Goal: Information Seeking & Learning: Learn about a topic

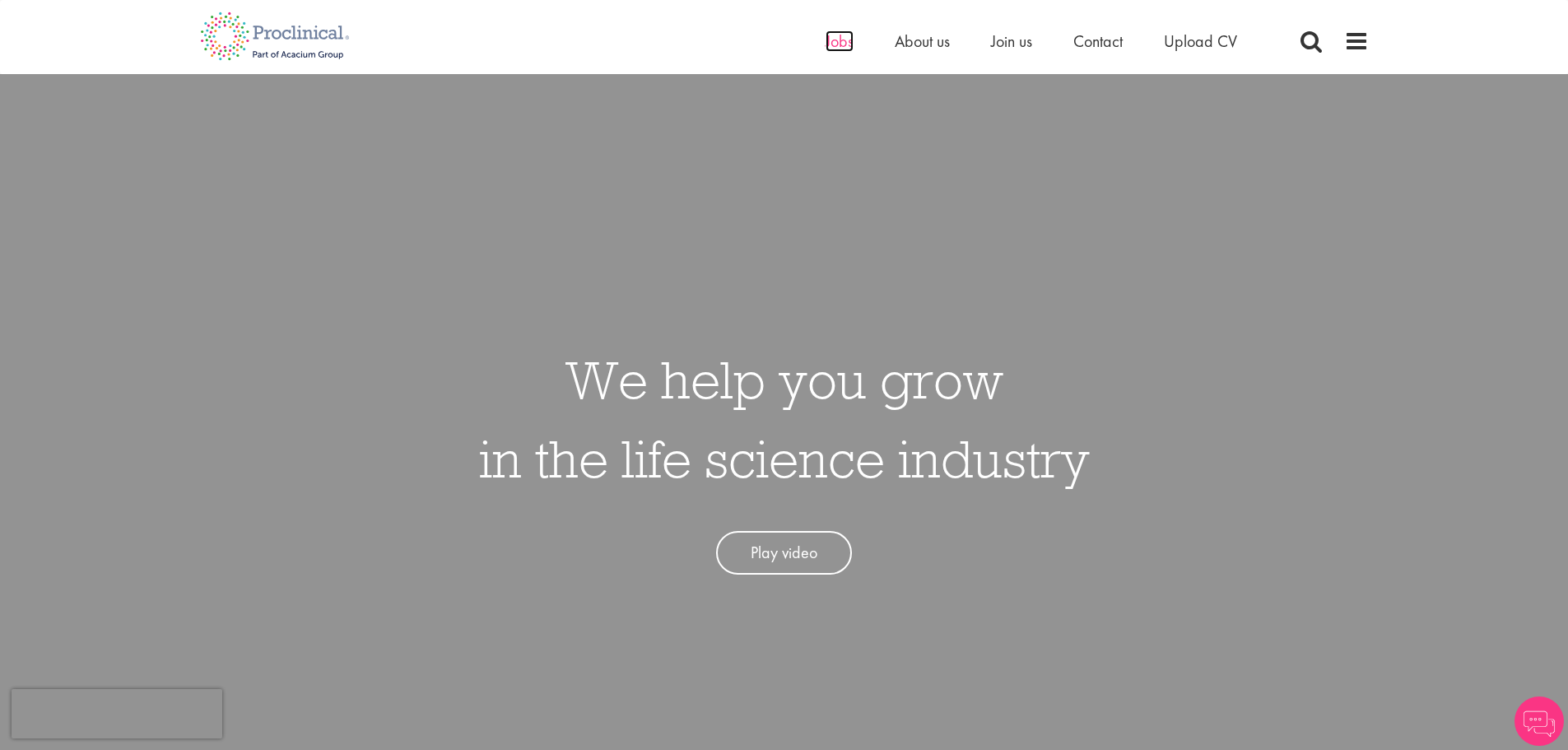
click at [850, 42] on span "Jobs" at bounding box center [839, 41] width 28 height 21
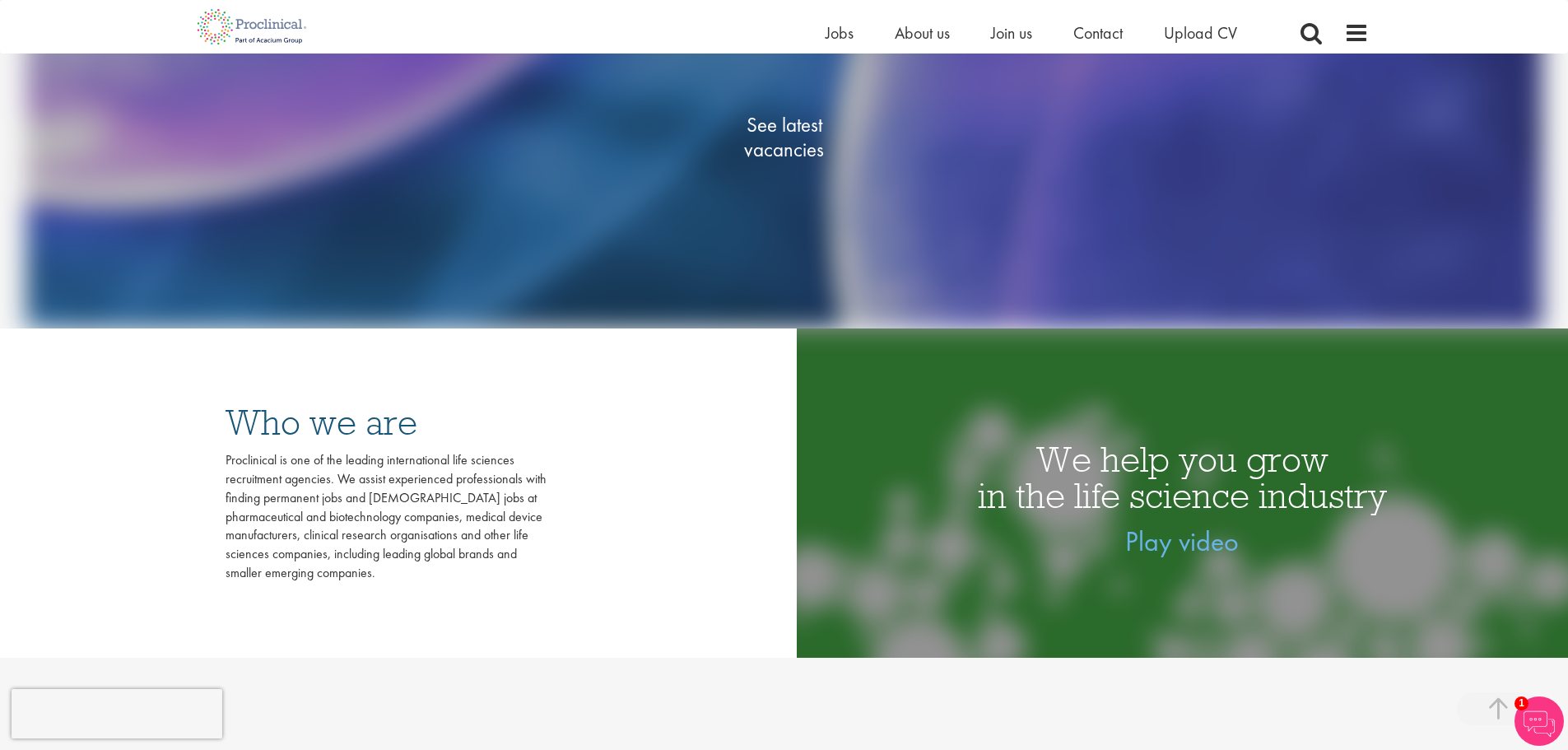
scroll to position [411, 0]
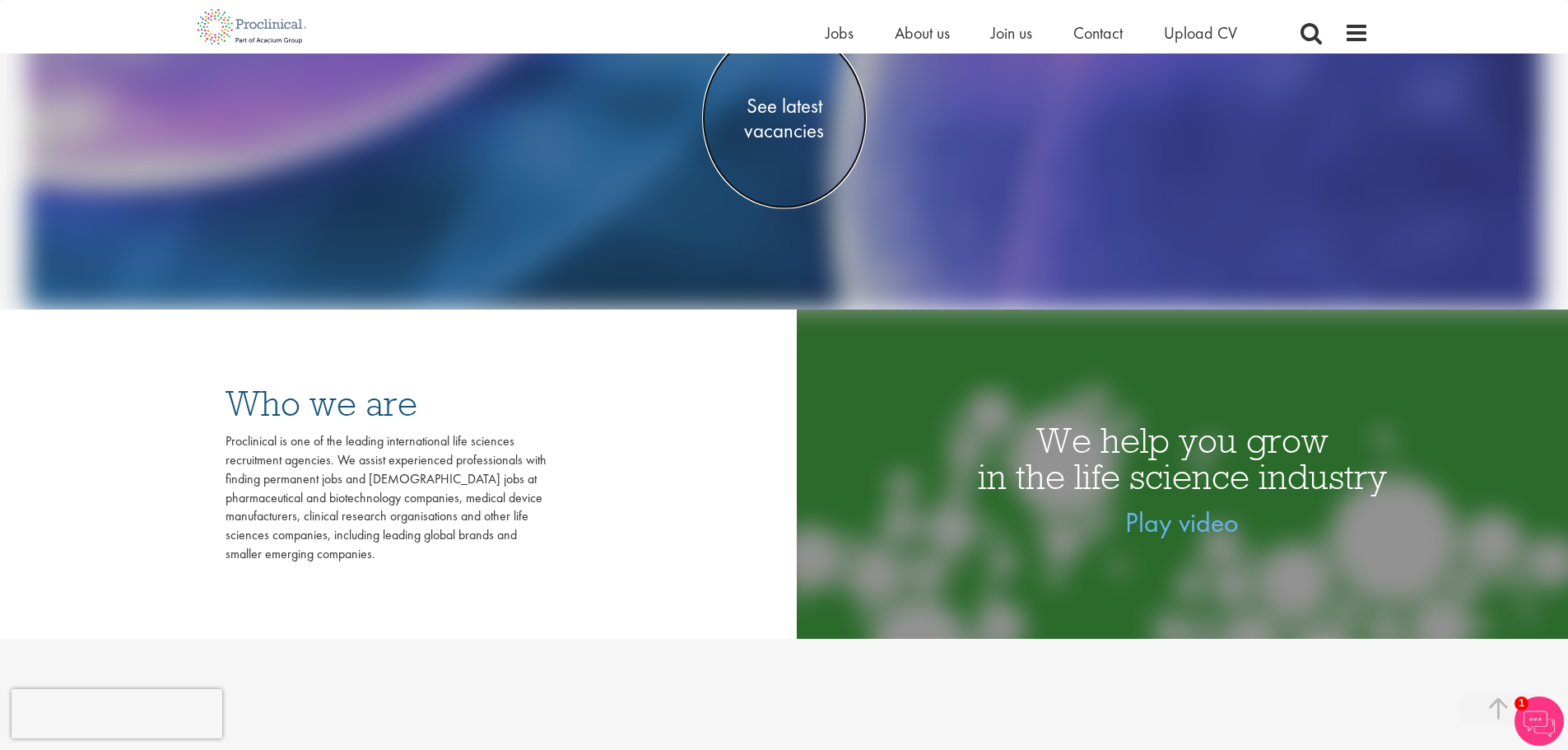
click at [791, 142] on span "See latest vacancies" at bounding box center [784, 118] width 165 height 49
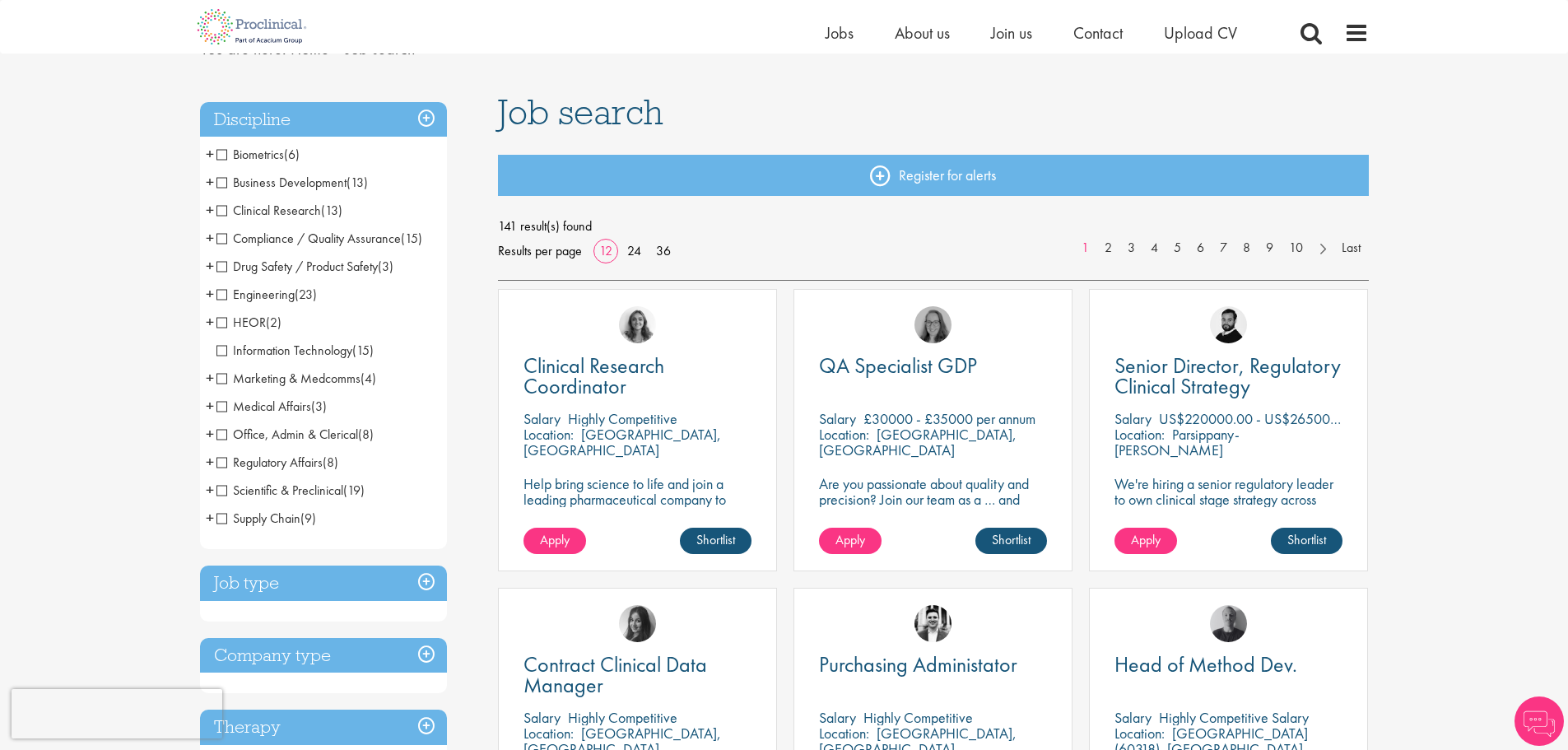
click at [296, 351] on span "Information Technology" at bounding box center [285, 350] width 136 height 17
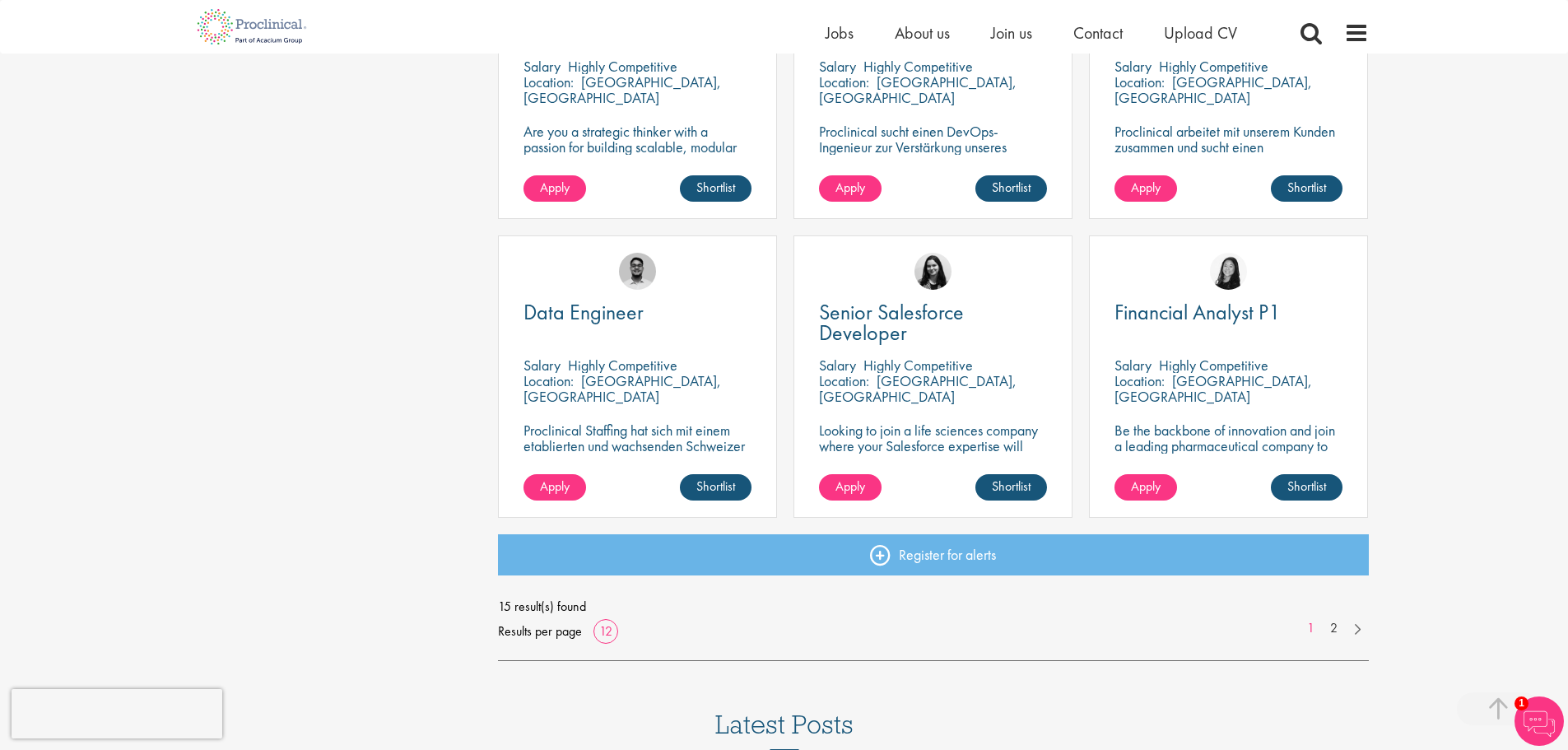
scroll to position [1070, 0]
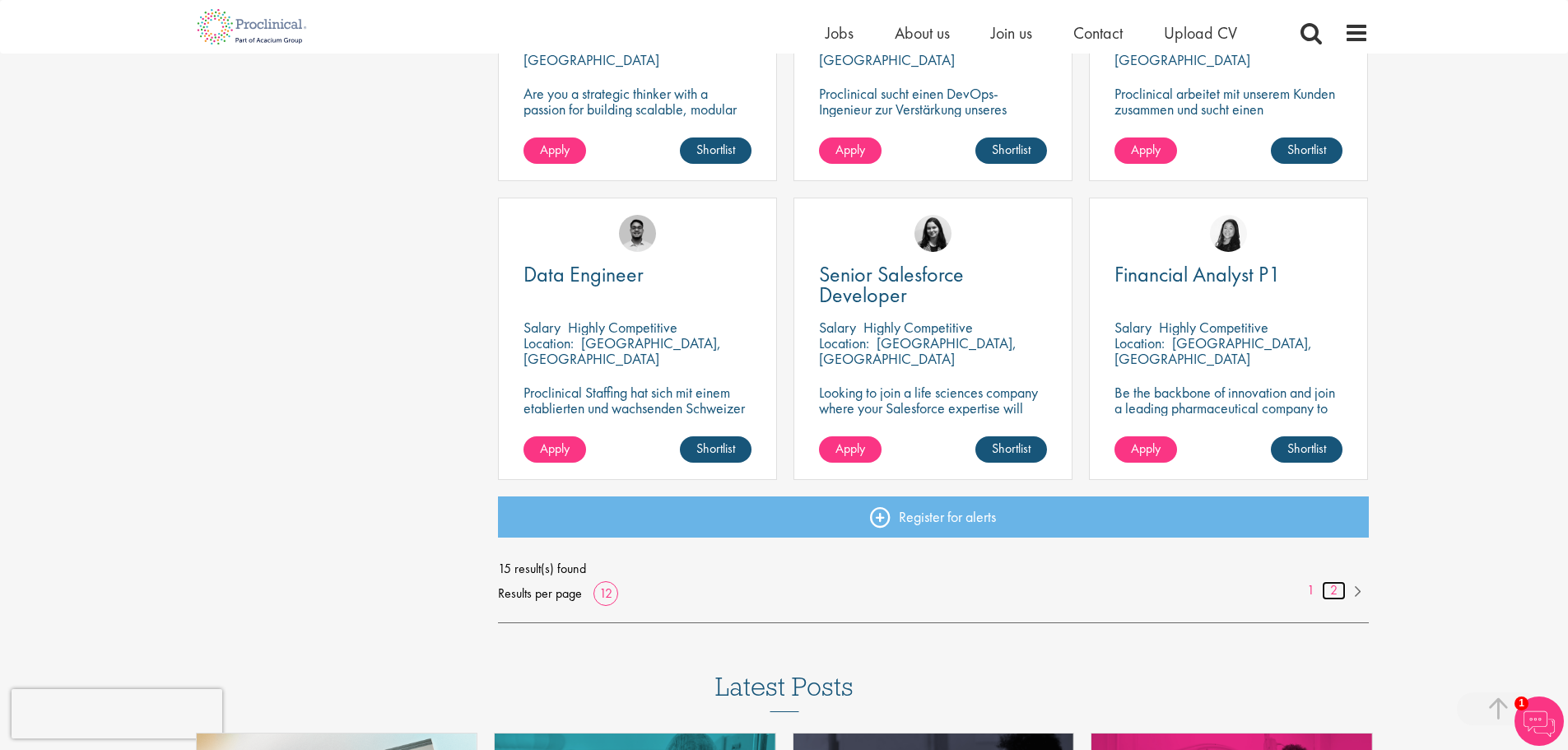
click at [1323, 594] on link "2" at bounding box center [1333, 591] width 24 height 19
